Goal: Task Accomplishment & Management: Use online tool/utility

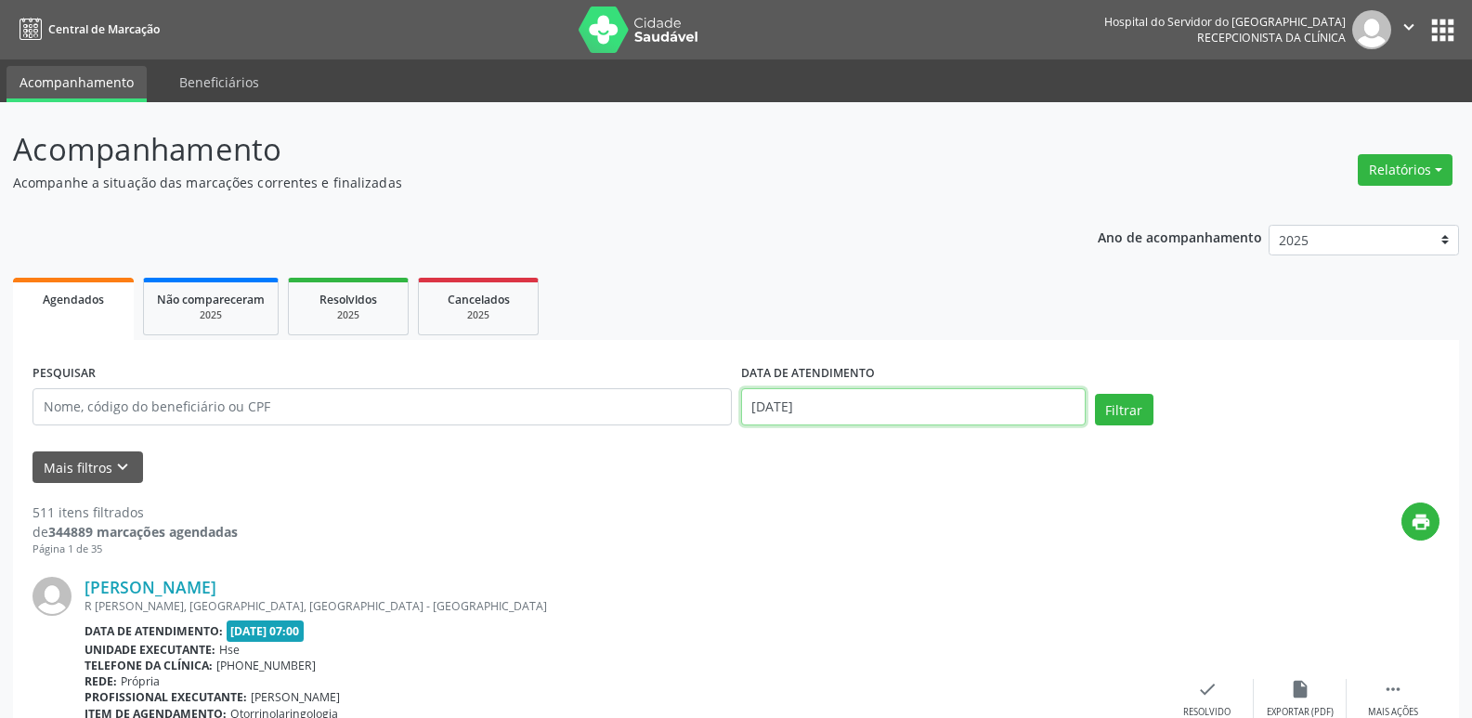
click at [842, 402] on input "[DATE]" at bounding box center [913, 406] width 345 height 37
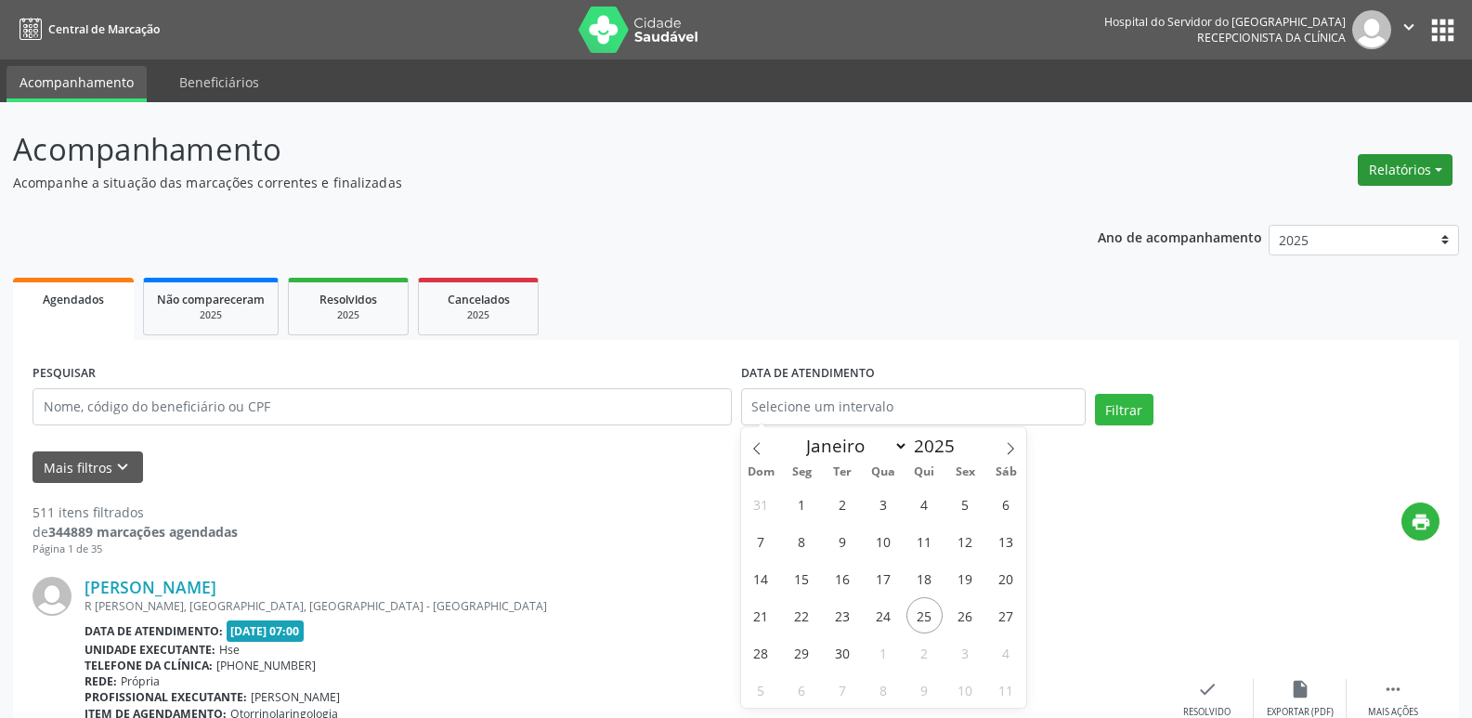
click at [1408, 165] on button "Relatórios" at bounding box center [1405, 170] width 95 height 32
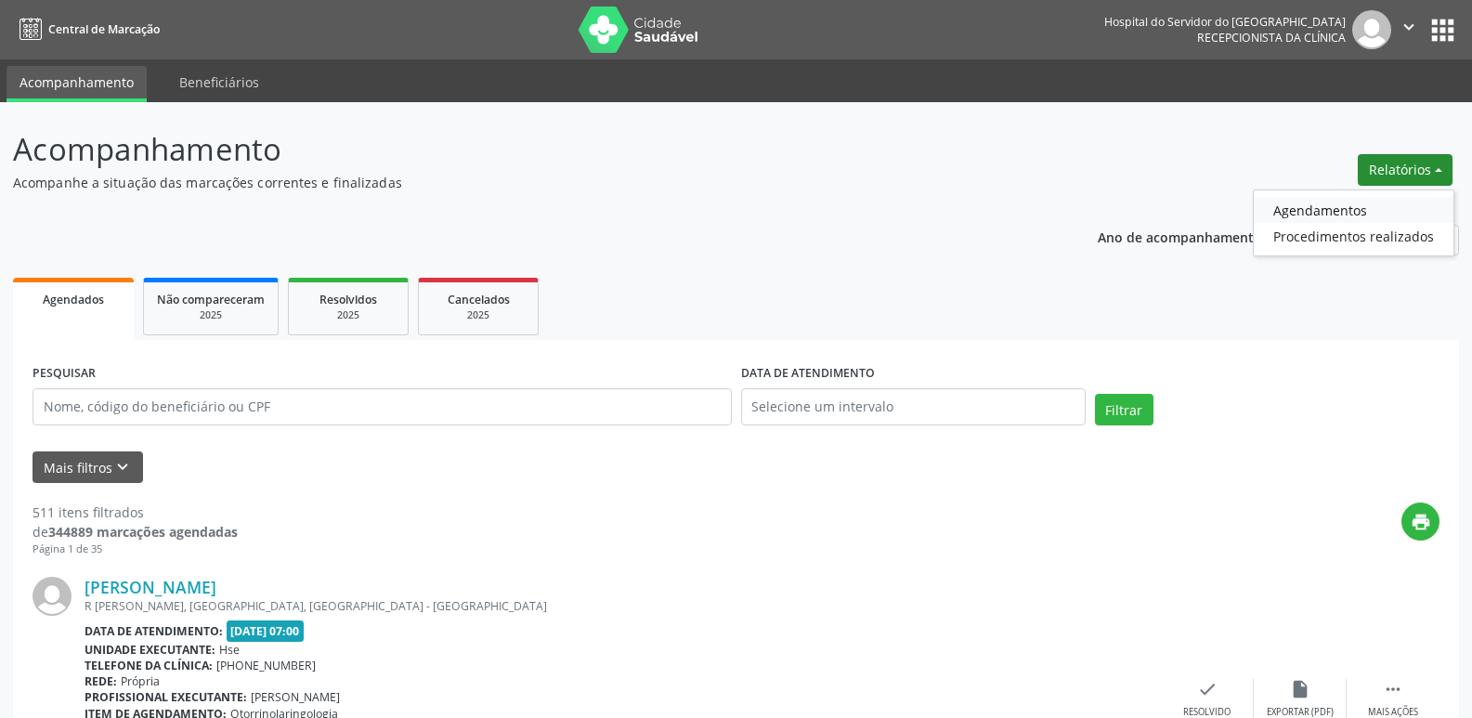
click at [1309, 207] on link "Agendamentos" at bounding box center [1354, 210] width 200 height 26
select select "8"
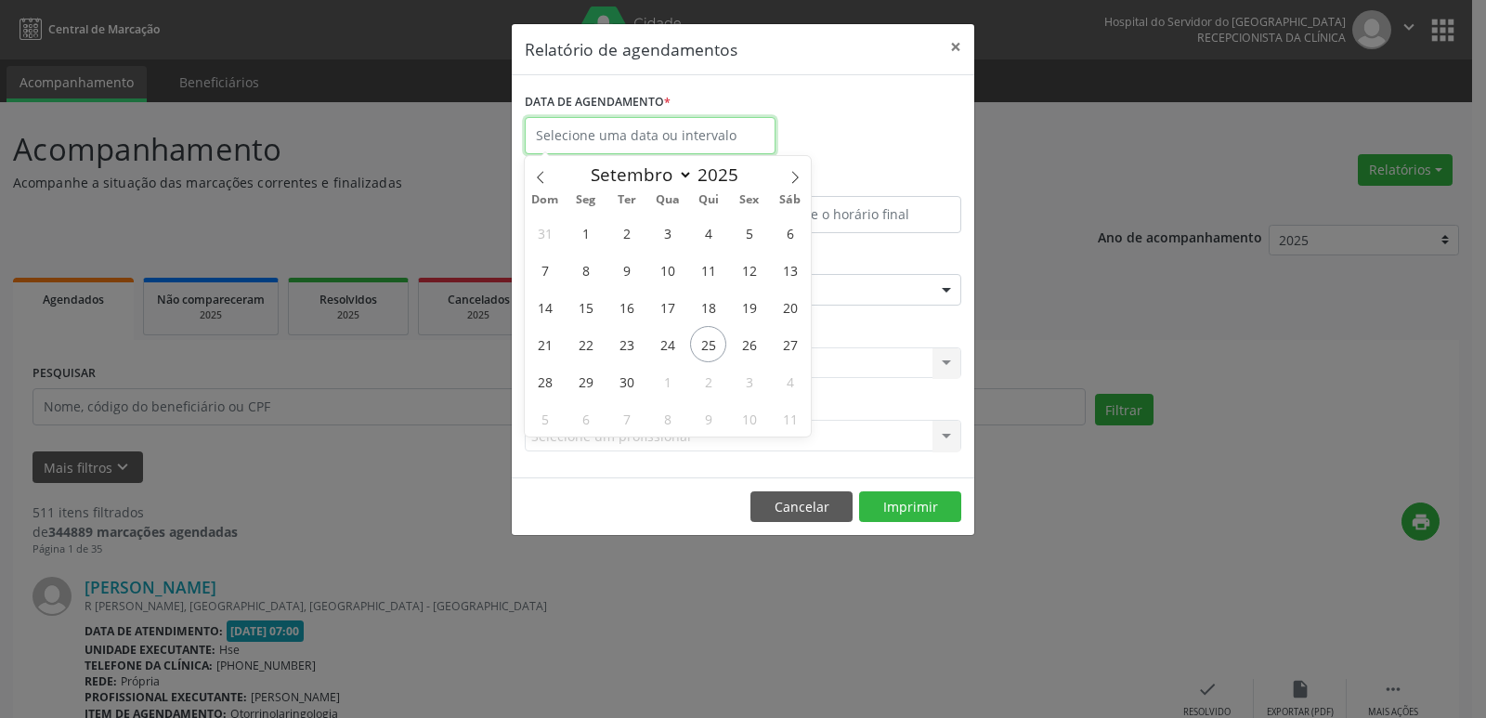
click at [546, 133] on input "text" at bounding box center [650, 135] width 251 height 37
click at [709, 352] on span "25" at bounding box center [708, 344] width 36 height 36
type input "[DATE]"
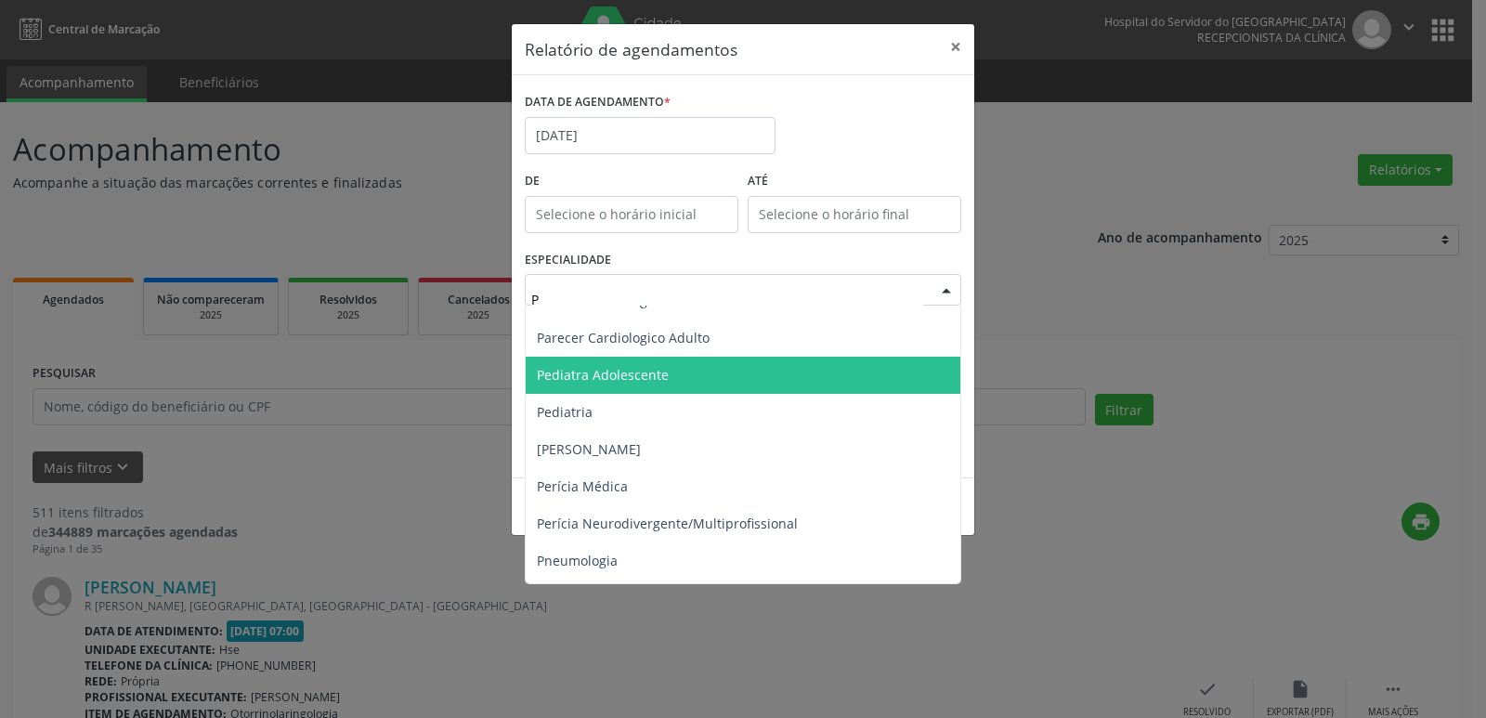
scroll to position [1022, 0]
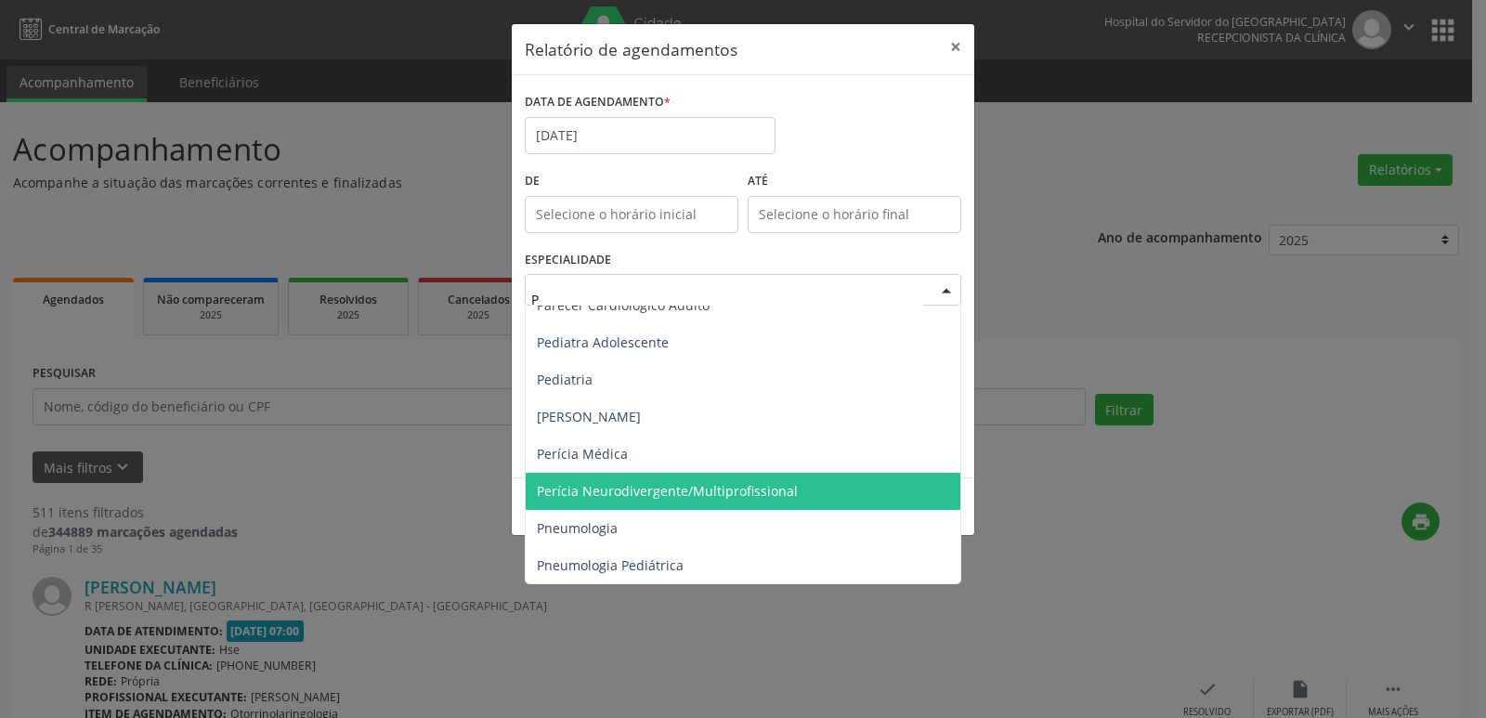
click at [756, 486] on span "Perícia Neurodivergente/Multiprofissional" at bounding box center [667, 491] width 261 height 18
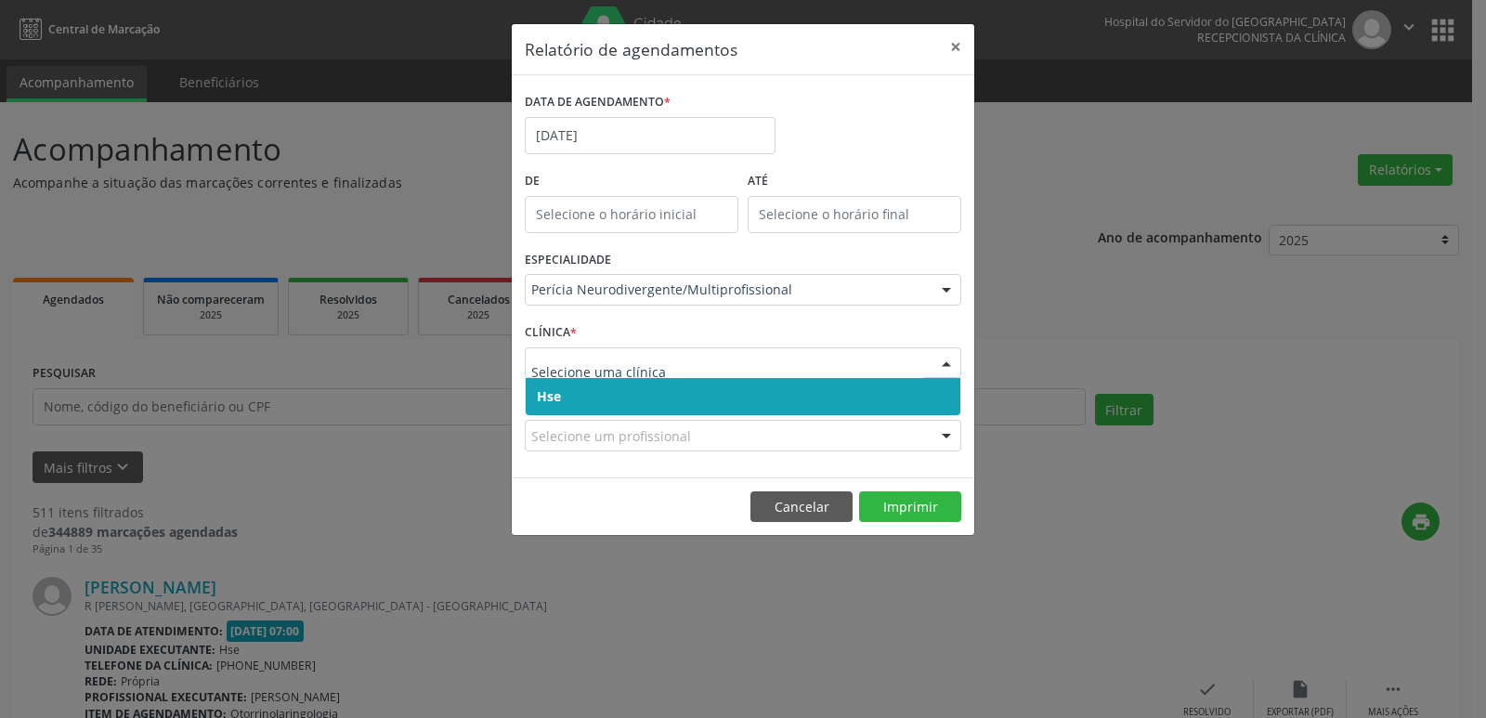
click at [553, 387] on span "Hse" at bounding box center [549, 396] width 24 height 18
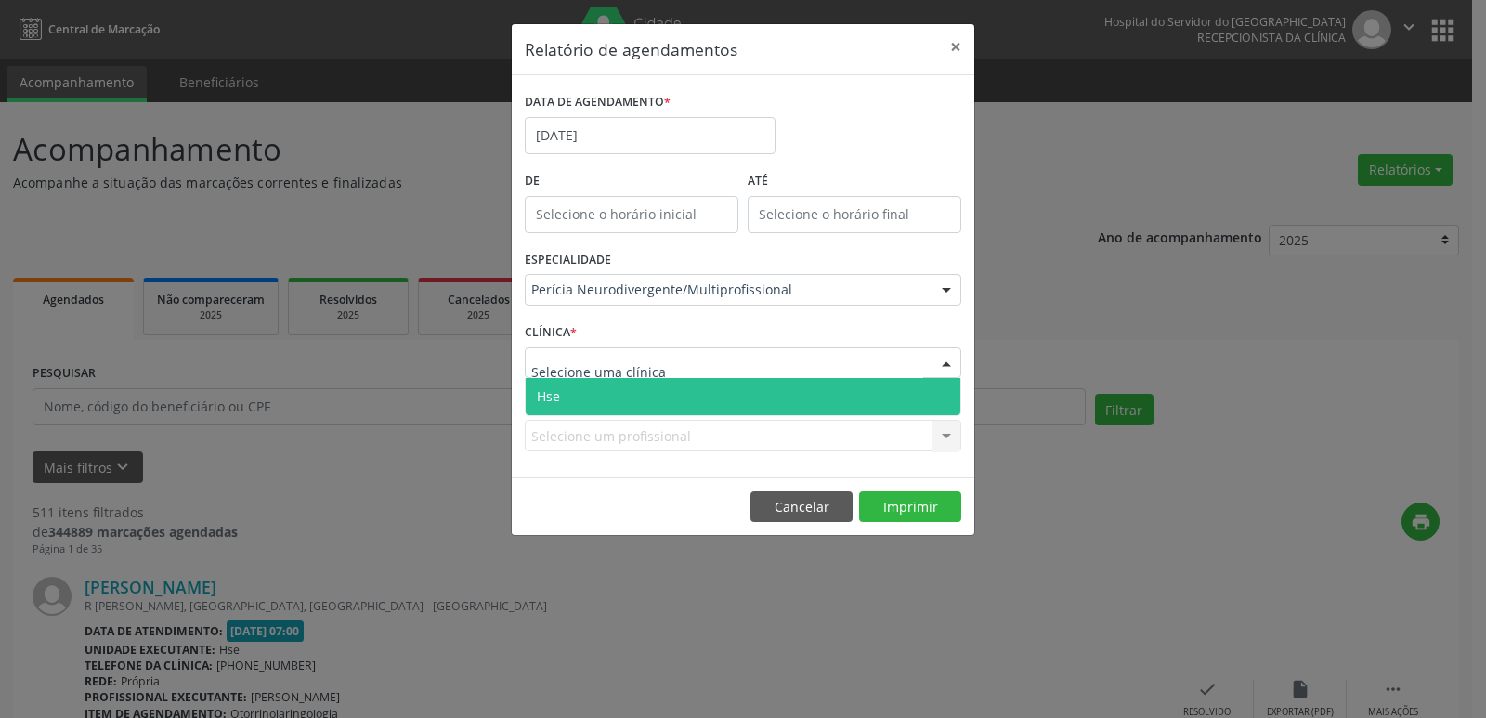
click at [574, 386] on span "Hse" at bounding box center [743, 396] width 435 height 37
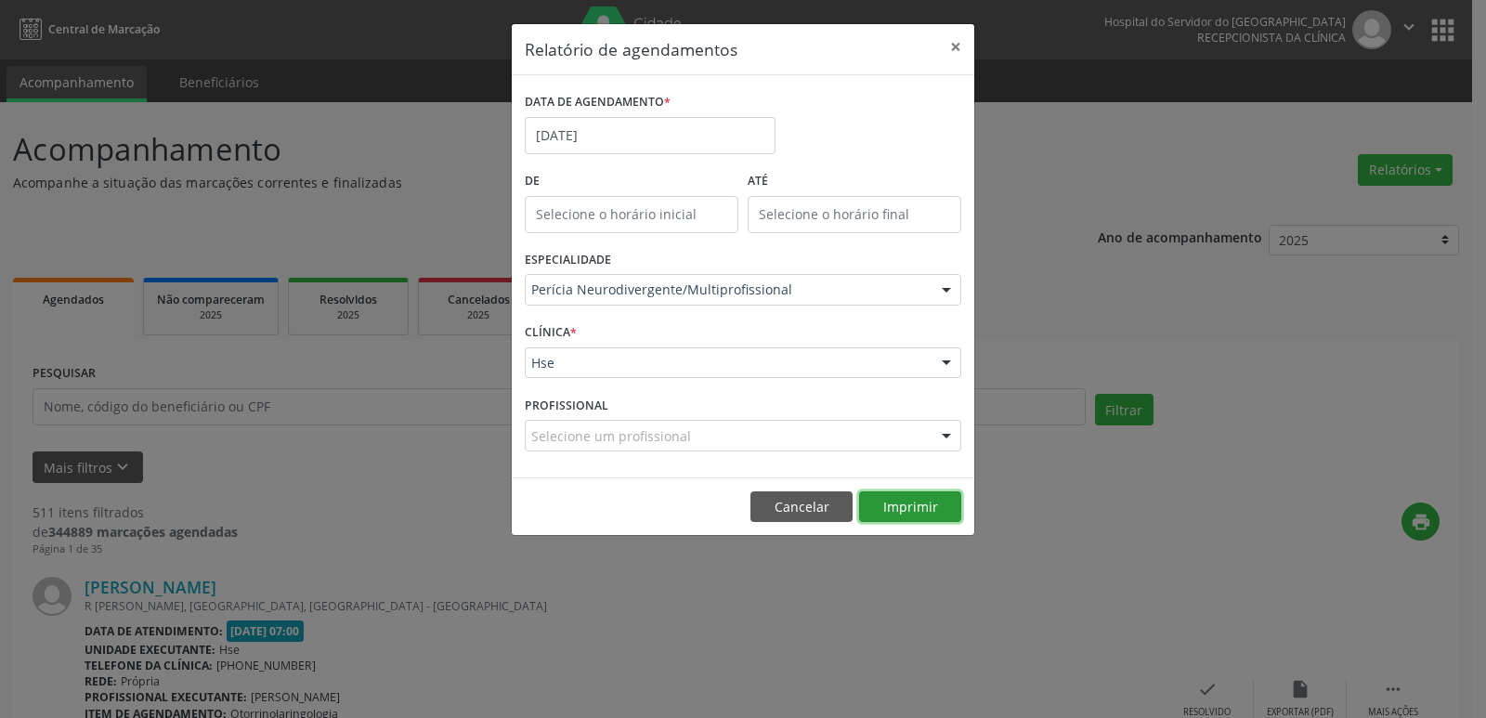
click at [896, 503] on button "Imprimir" at bounding box center [910, 507] width 102 height 32
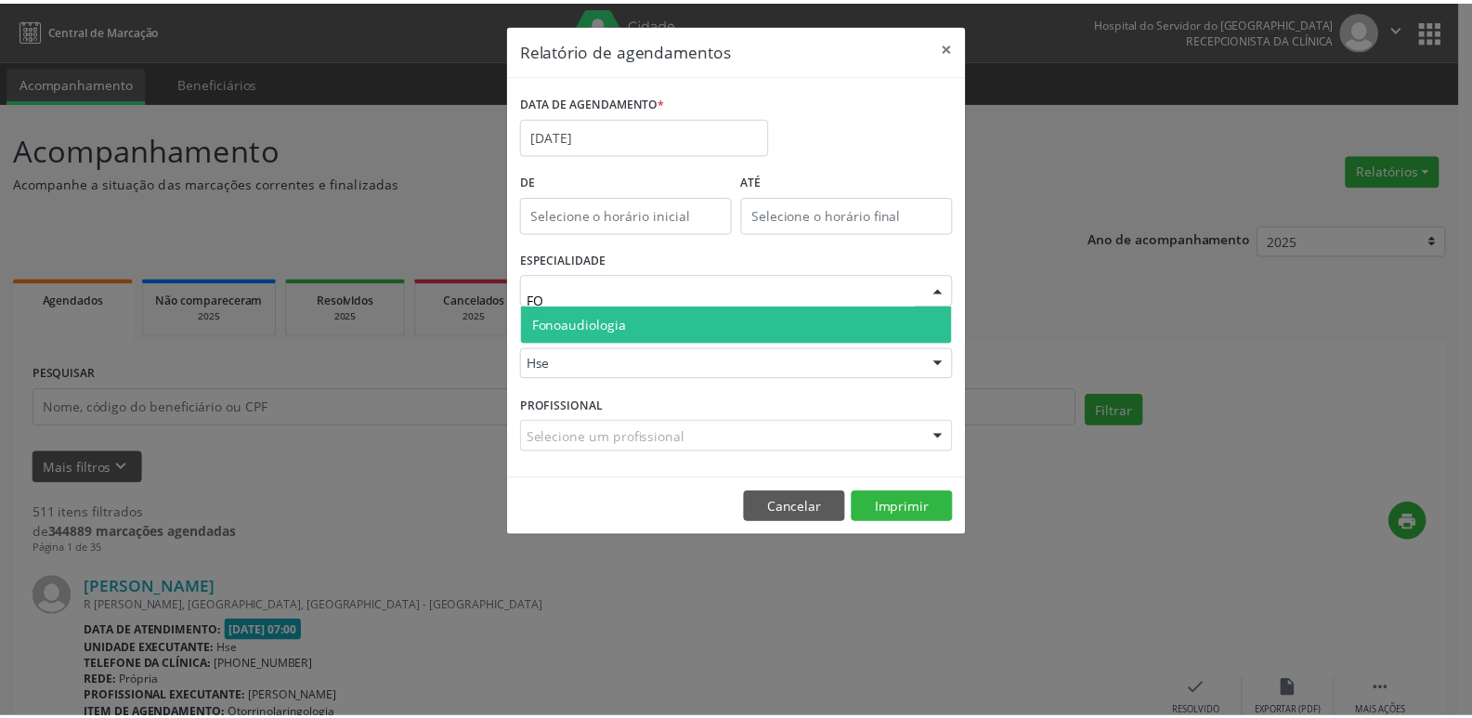
scroll to position [0, 0]
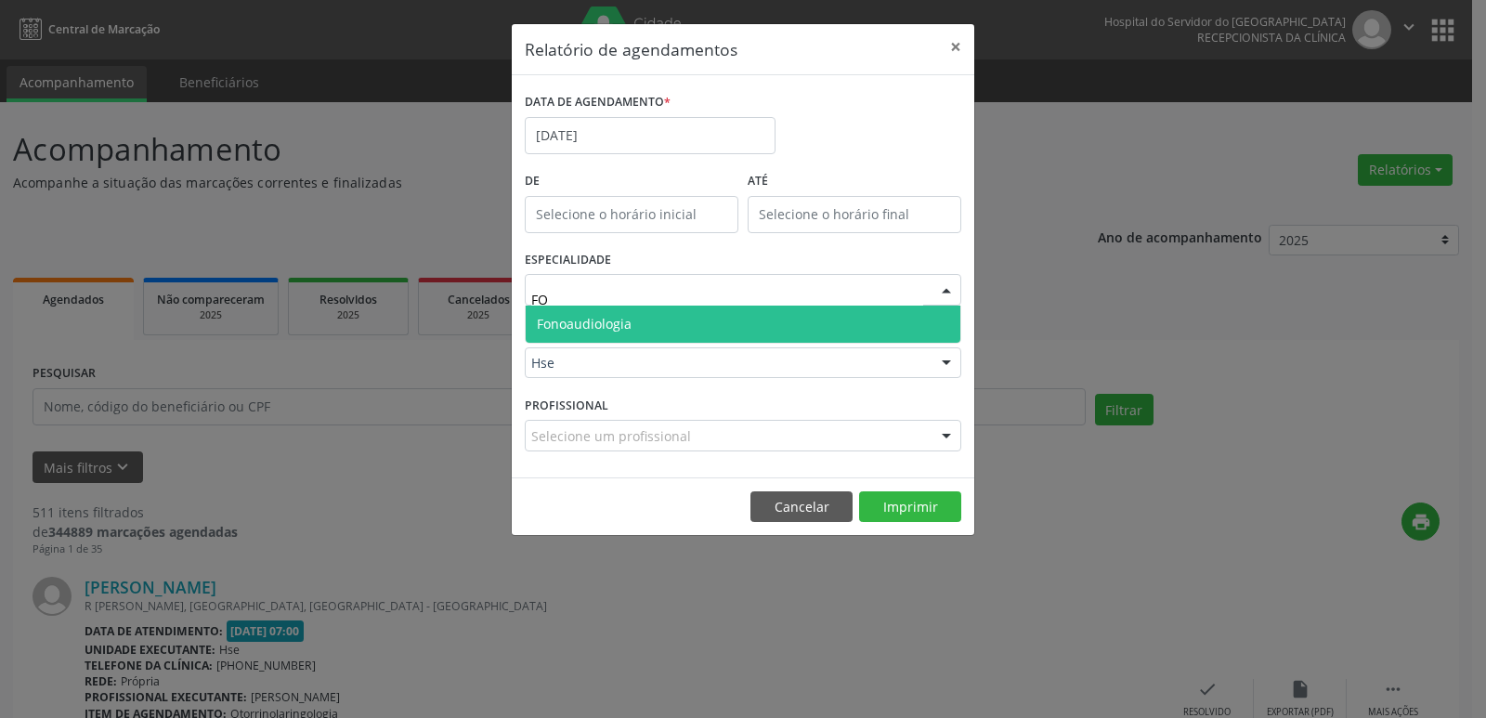
click at [645, 322] on span "Fonoaudiologia" at bounding box center [743, 324] width 435 height 37
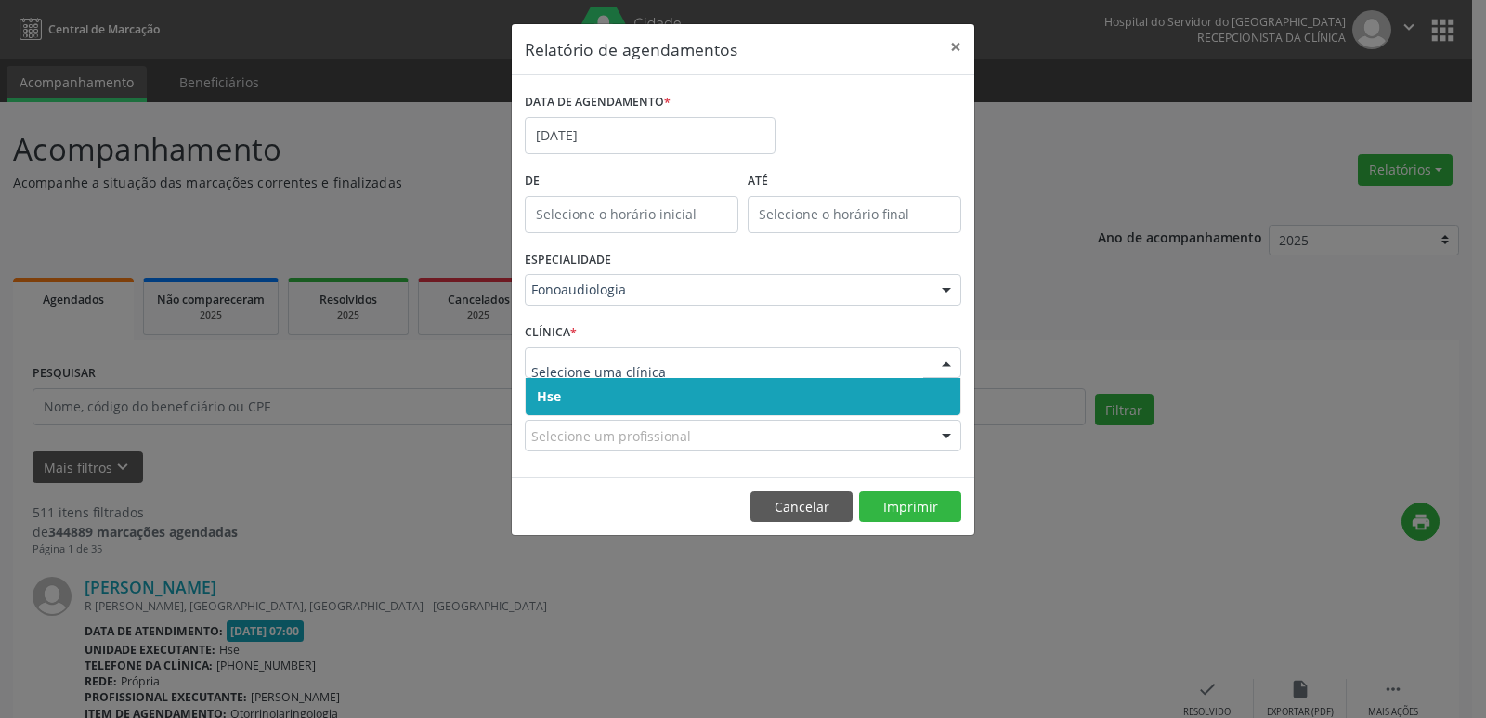
click at [568, 401] on span "Hse" at bounding box center [743, 396] width 435 height 37
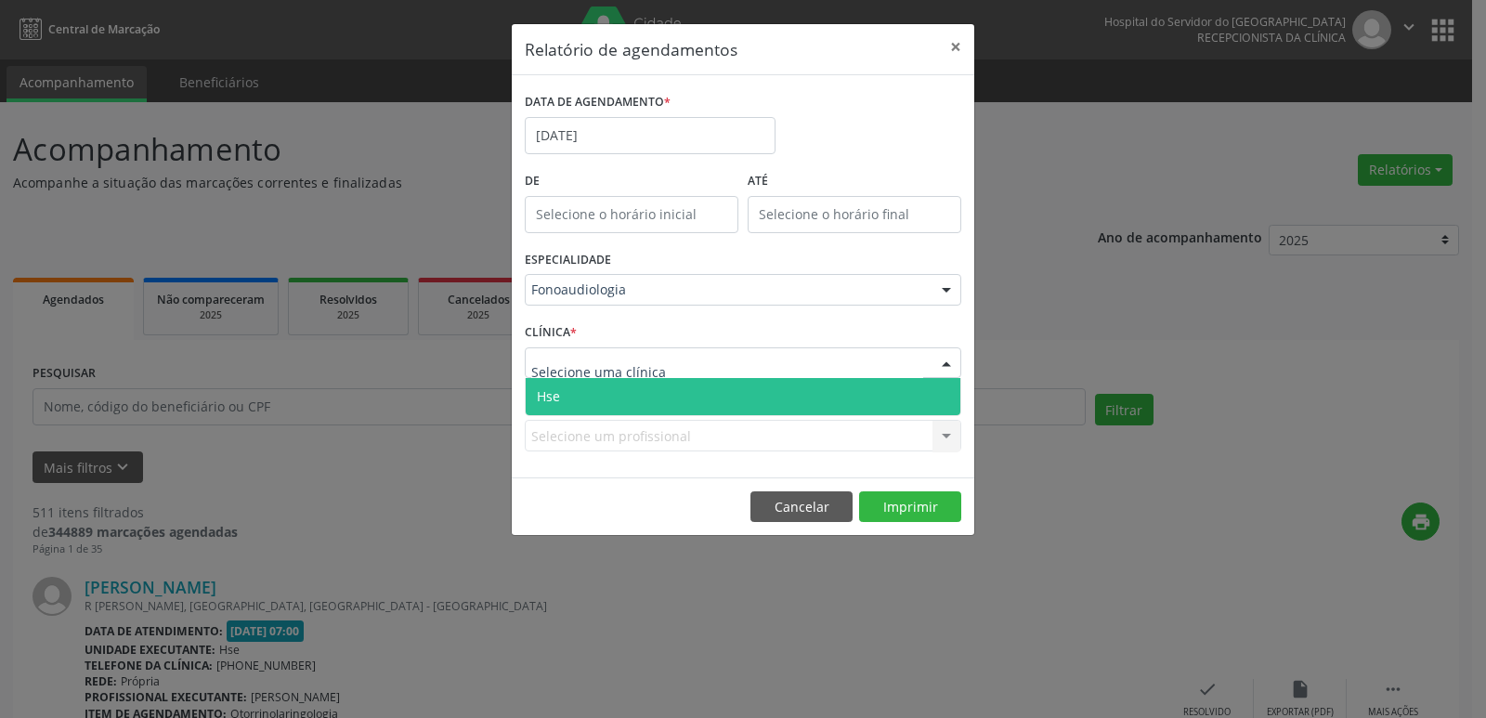
click at [593, 395] on span "Hse" at bounding box center [743, 396] width 435 height 37
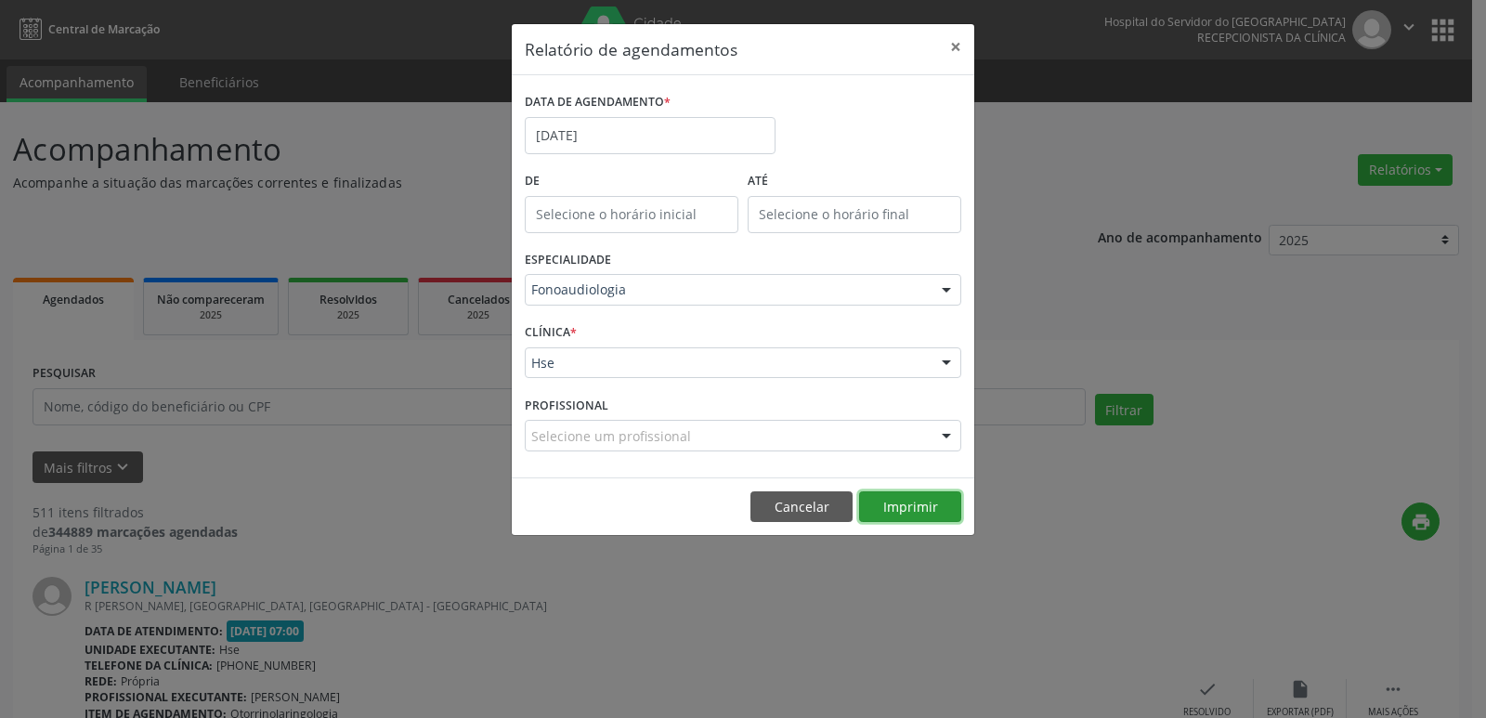
click at [894, 511] on button "Imprimir" at bounding box center [910, 507] width 102 height 32
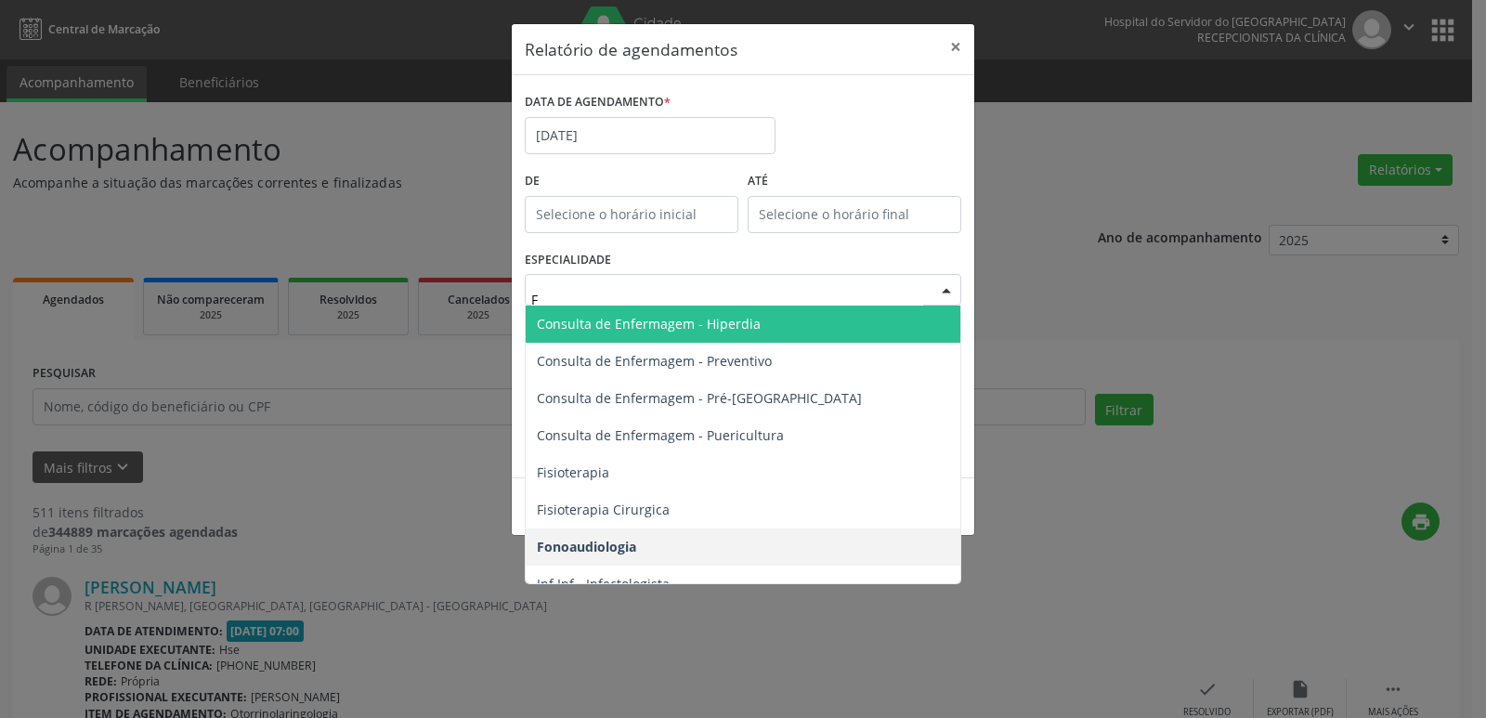
type input "FI"
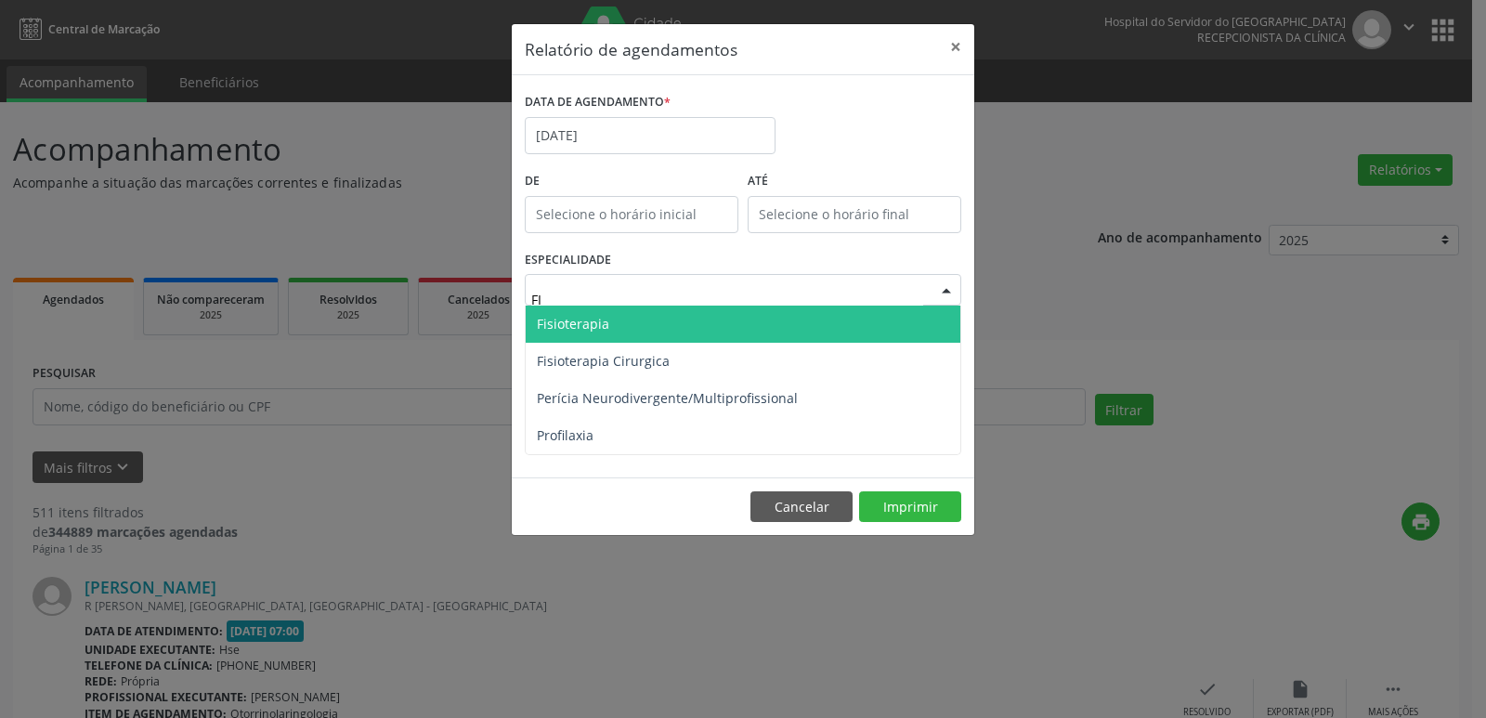
click at [568, 325] on span "Fisioterapia" at bounding box center [573, 324] width 72 height 18
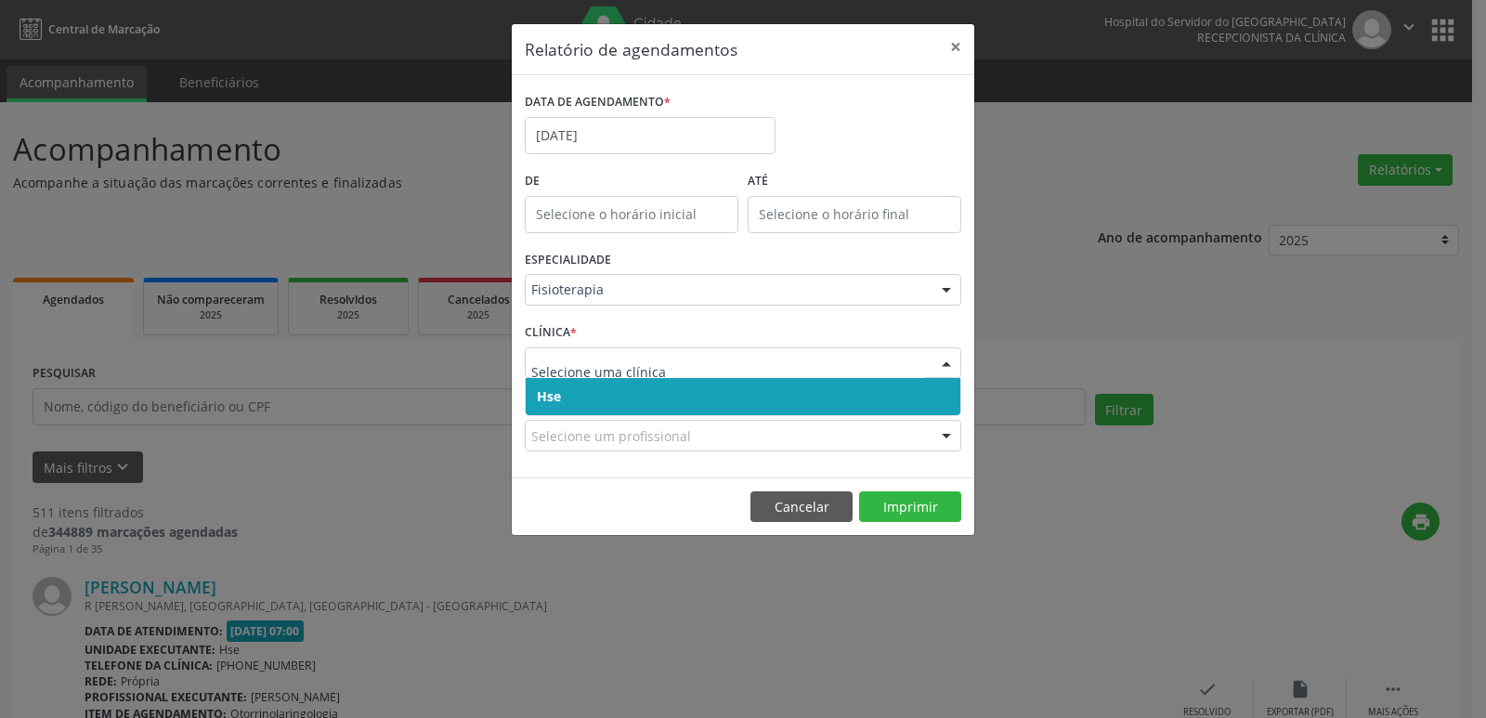
click at [546, 386] on span "Hse" at bounding box center [743, 396] width 435 height 37
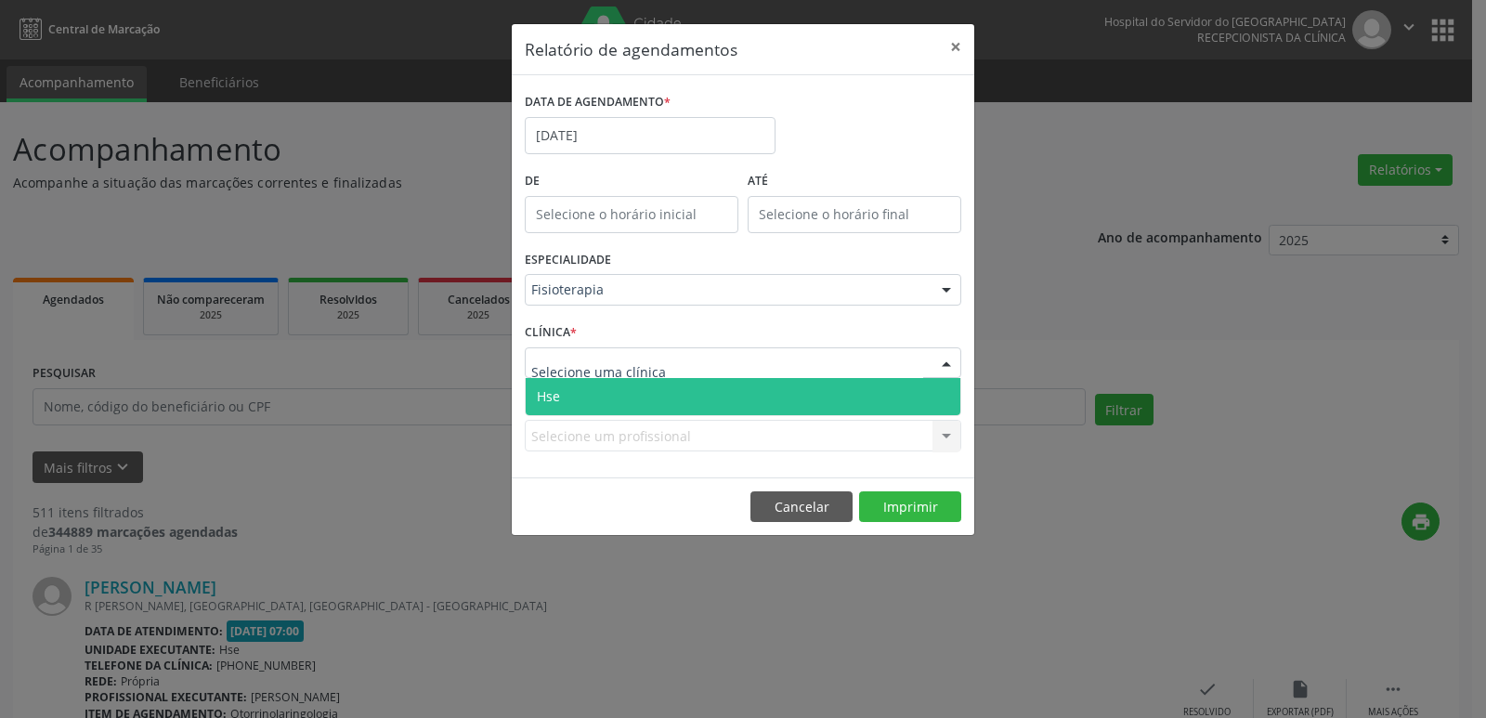
click at [571, 392] on span "Hse" at bounding box center [743, 396] width 435 height 37
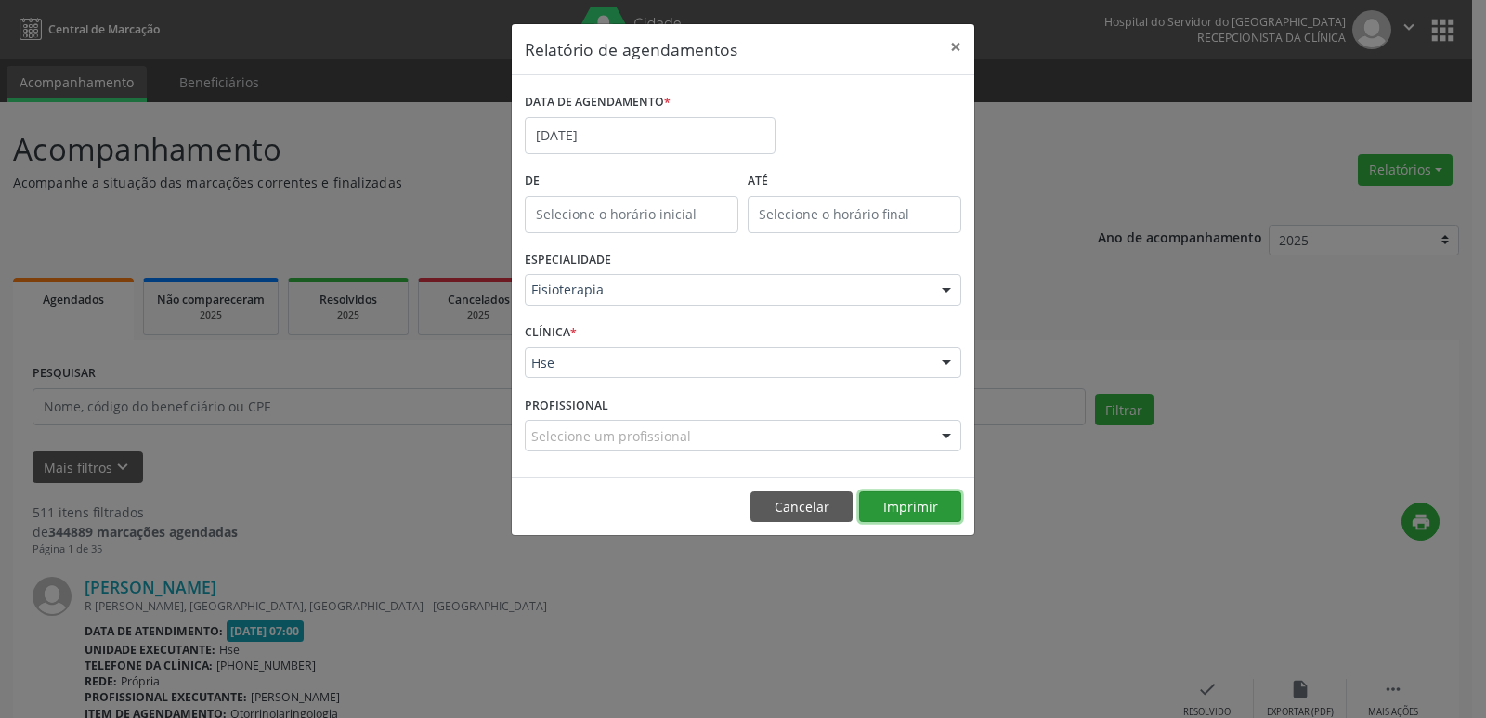
click at [917, 499] on button "Imprimir" at bounding box center [910, 507] width 102 height 32
click at [956, 43] on button "×" at bounding box center [955, 47] width 37 height 46
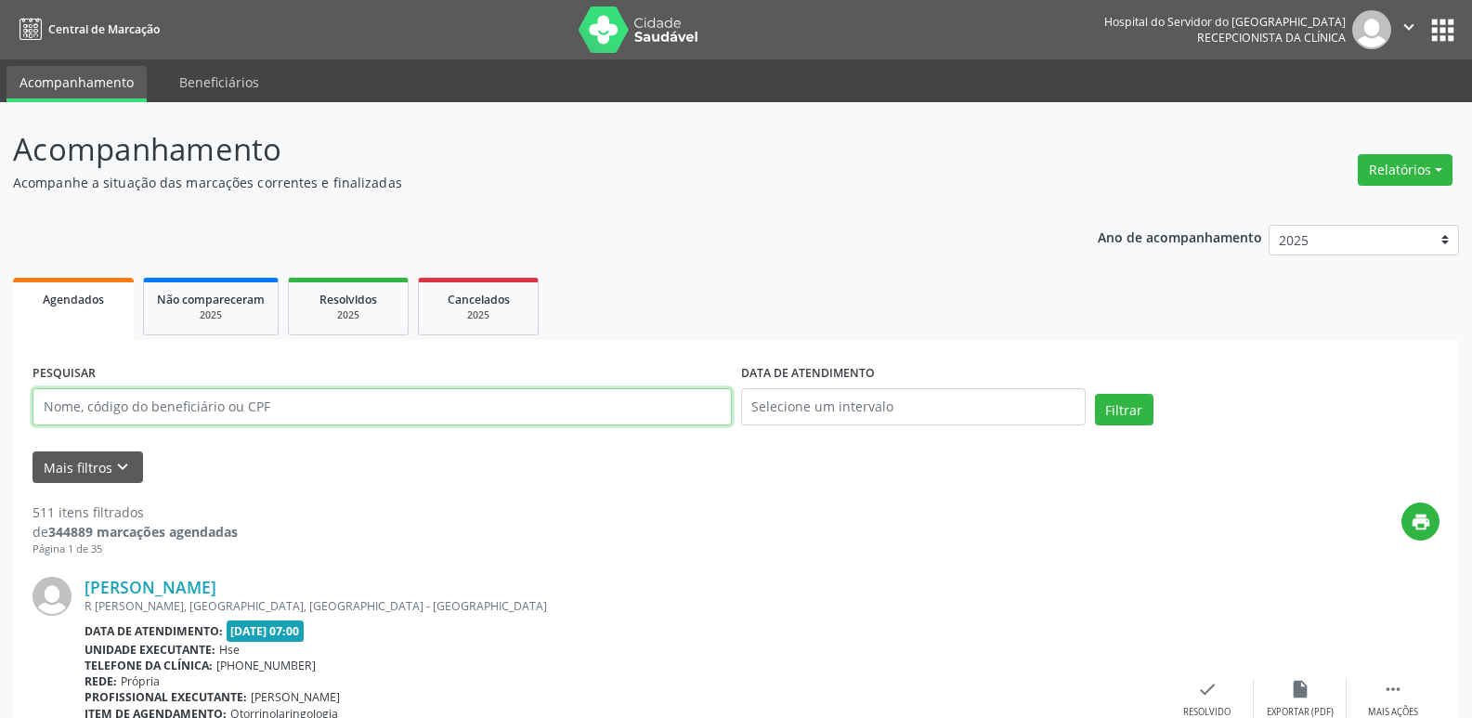
click at [271, 413] on input "text" at bounding box center [382, 406] width 699 height 37
type input "03824778475"
click at [1095, 394] on button "Filtrar" at bounding box center [1124, 410] width 59 height 32
